Goal: Information Seeking & Learning: Learn about a topic

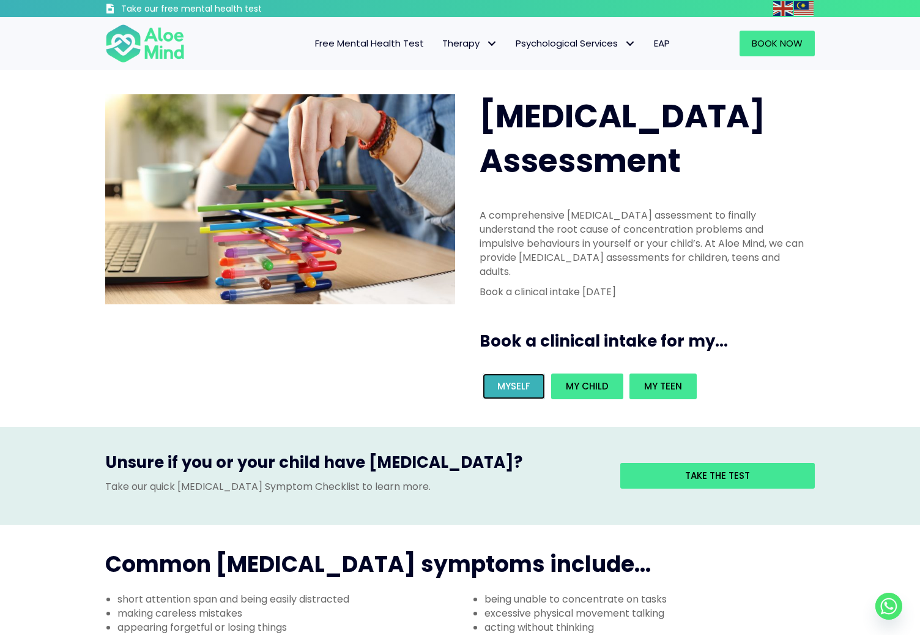
click at [534, 373] on link "Myself" at bounding box center [514, 386] width 62 height 26
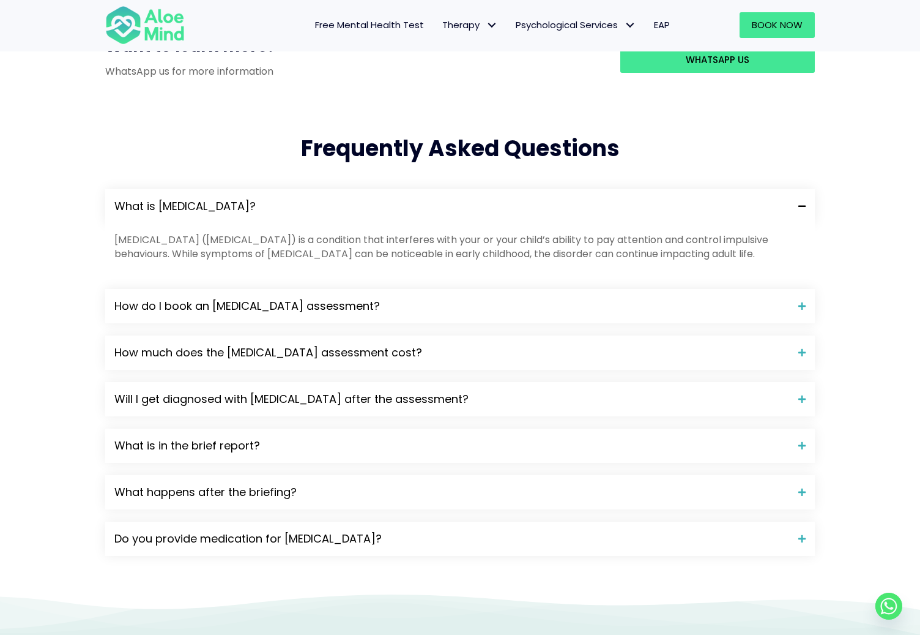
scroll to position [1168, 0]
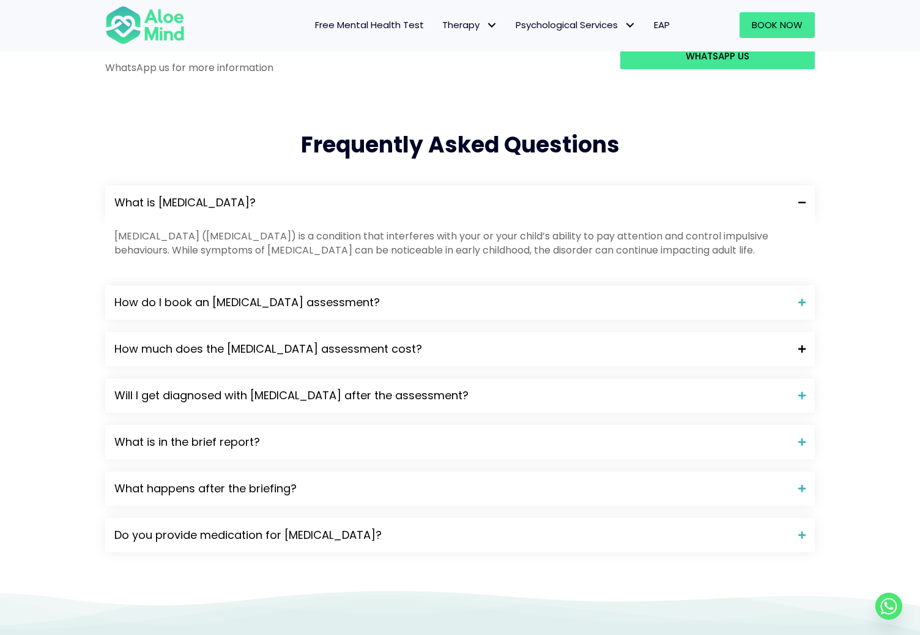
click at [494, 341] on span "How much does the [MEDICAL_DATA] assessment cost?" at bounding box center [451, 349] width 675 height 16
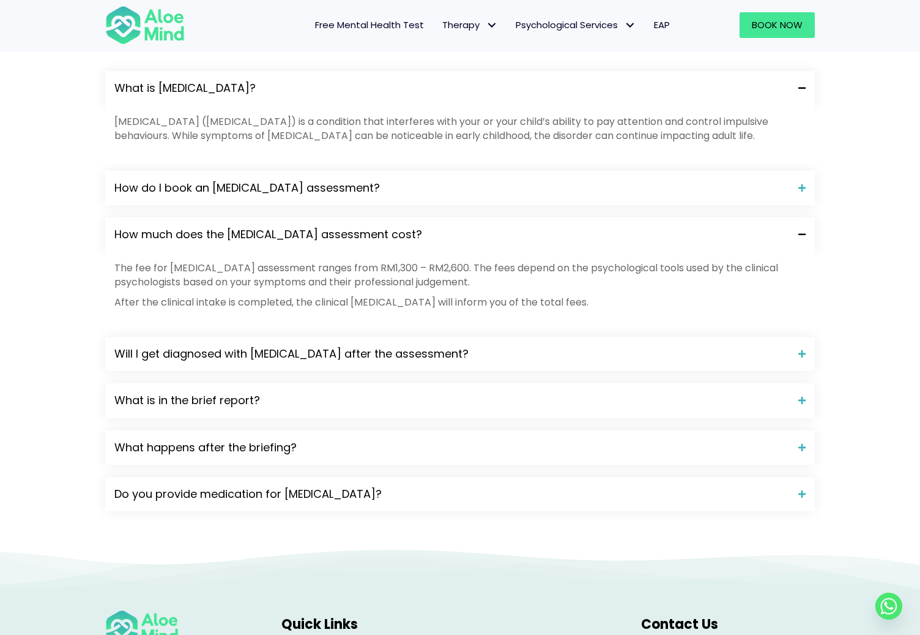
scroll to position [1286, 0]
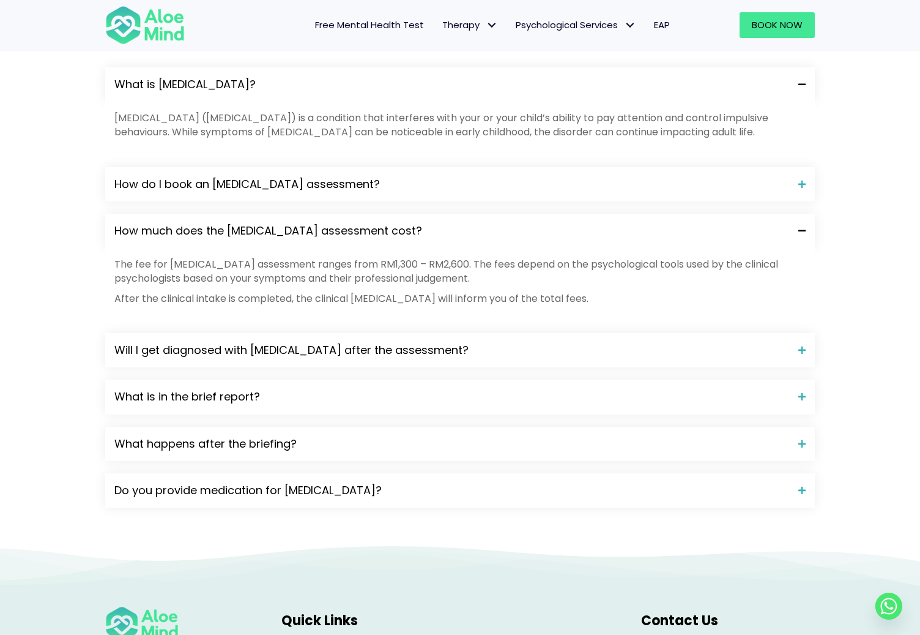
click at [509, 342] on span "Will I get diagnosed with [MEDICAL_DATA] after the assessment?" at bounding box center [451, 350] width 675 height 16
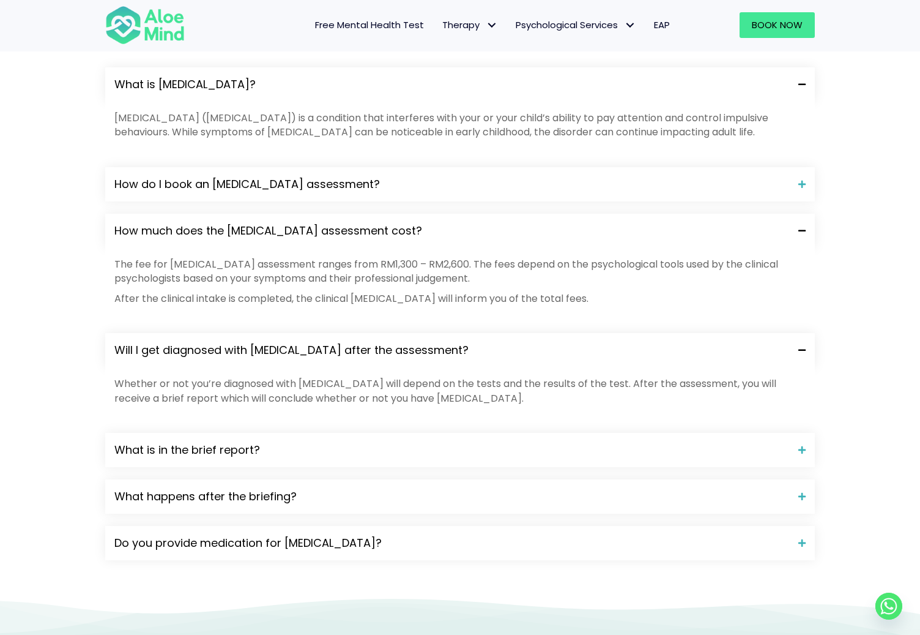
click at [509, 342] on span "Will I get diagnosed with [MEDICAL_DATA] after the assessment?" at bounding box center [451, 350] width 675 height 16
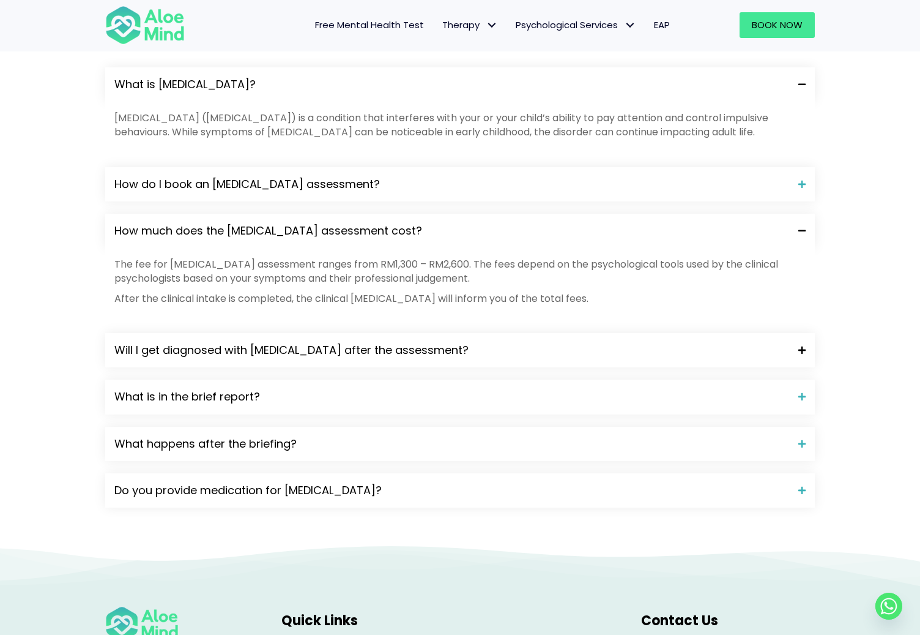
click at [517, 333] on div "Will I get diagnosed with [MEDICAL_DATA] after the assessment?" at bounding box center [460, 350] width 710 height 34
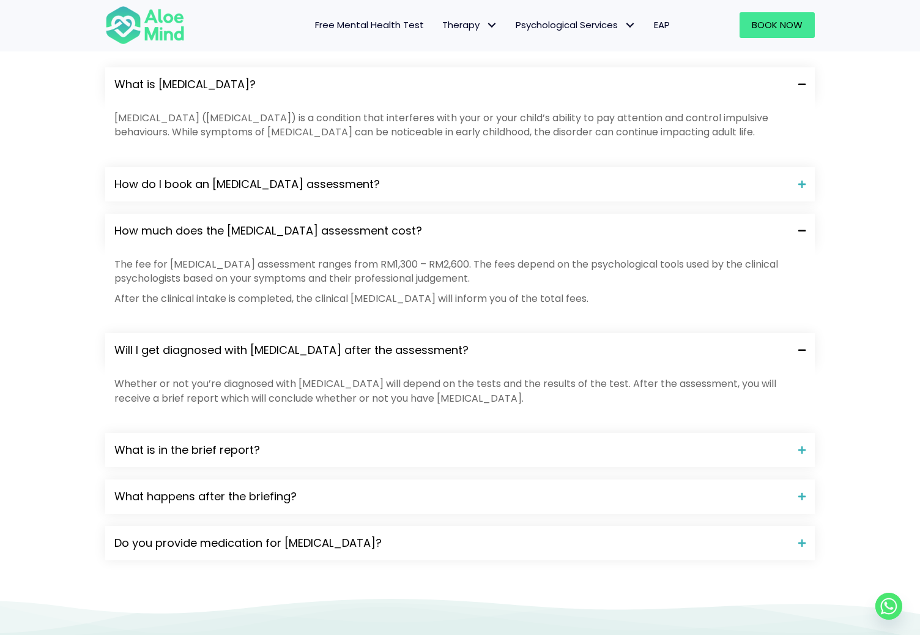
click at [526, 342] on span "Will I get diagnosed with [MEDICAL_DATA] after the assessment?" at bounding box center [451, 350] width 675 height 16
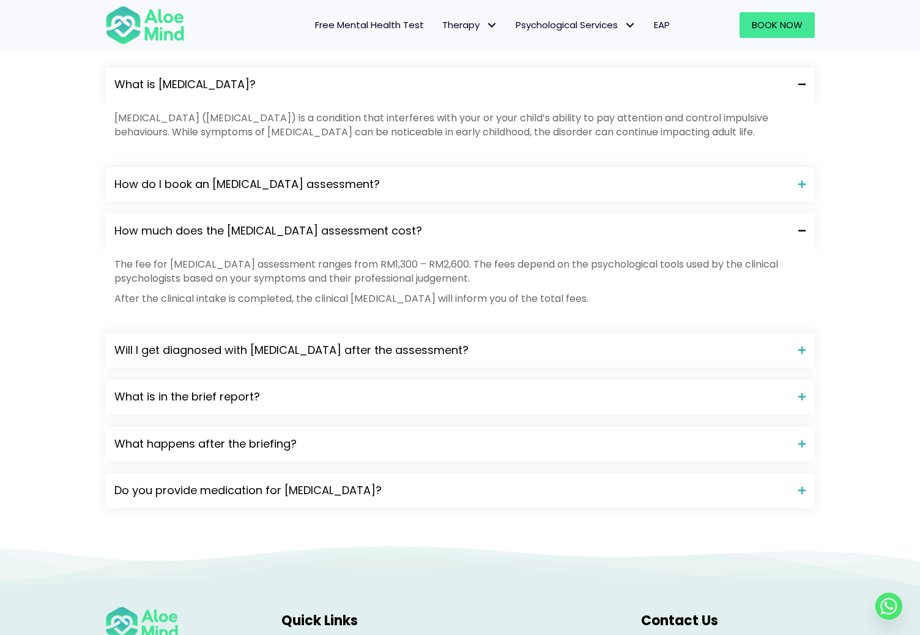
click at [526, 304] on div "What is [MEDICAL_DATA]? [MEDICAL_DATA] ([MEDICAL_DATA]) is a condition that int…" at bounding box center [460, 287] width 710 height 440
click at [536, 436] on span "What happens after the briefing?" at bounding box center [451, 444] width 675 height 16
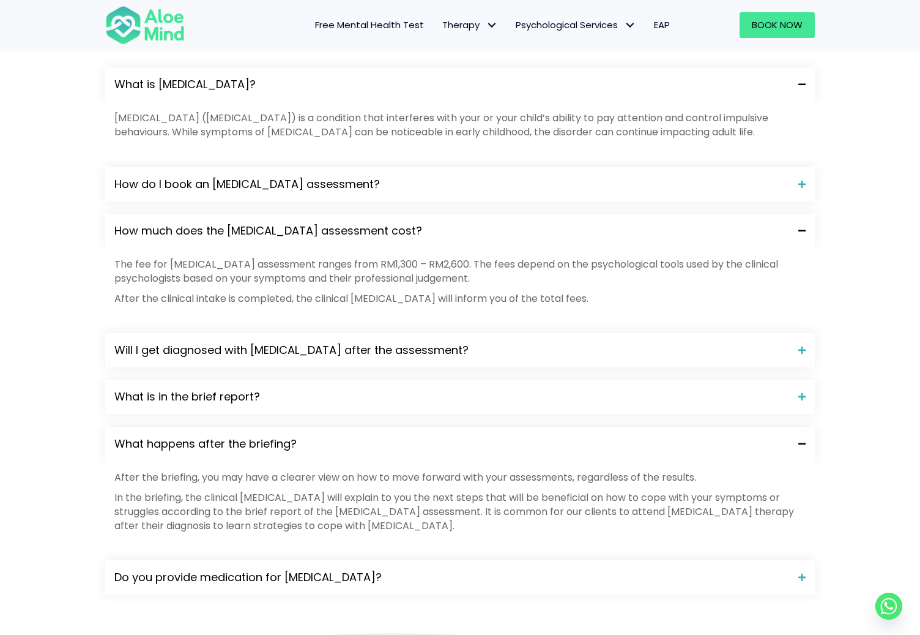
click at [536, 436] on span "What happens after the briefing?" at bounding box center [451, 444] width 675 height 16
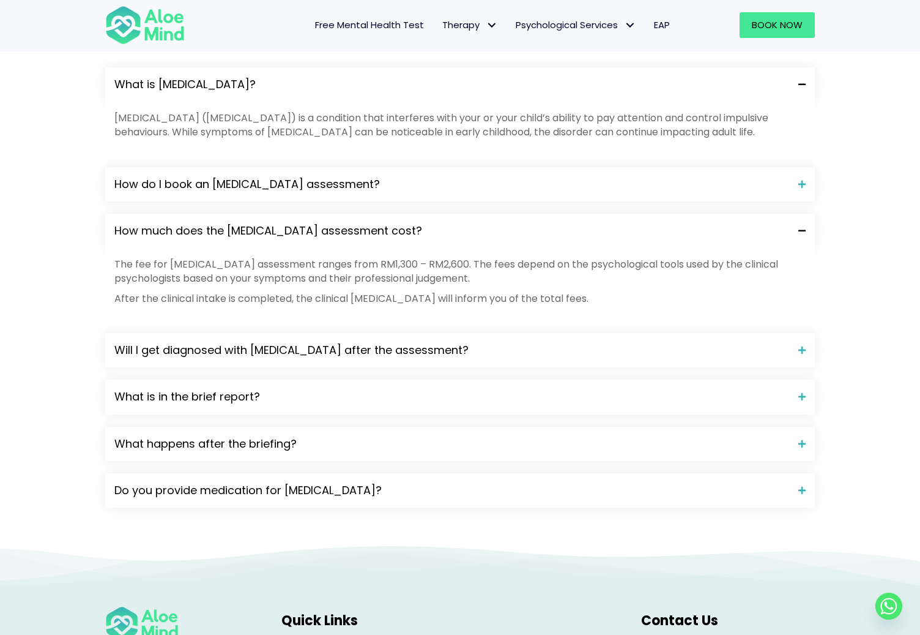
click at [535, 397] on div "What is [MEDICAL_DATA]? [MEDICAL_DATA] ([MEDICAL_DATA]) is a condition that int…" at bounding box center [460, 287] width 710 height 440
click at [532, 473] on div "Do you provide medication for [MEDICAL_DATA]?" at bounding box center [460, 490] width 710 height 34
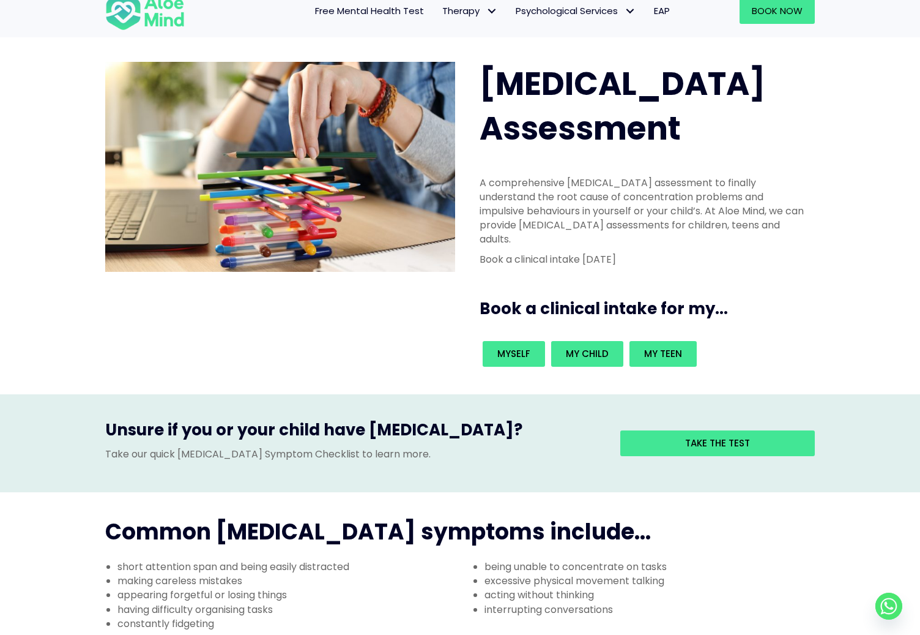
scroll to position [0, 0]
